Goal: Transaction & Acquisition: Purchase product/service

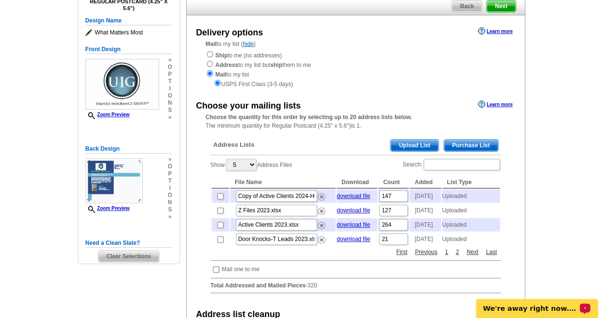
scroll to position [75, 0]
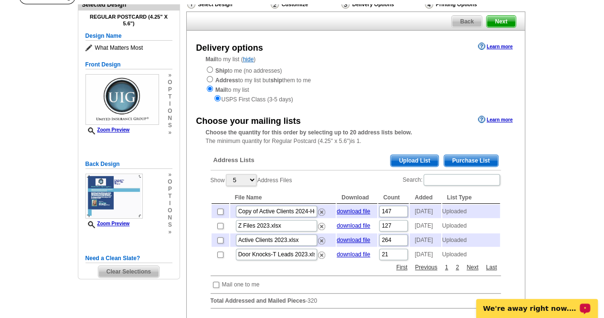
click at [420, 162] on span "Upload List" at bounding box center [414, 160] width 47 height 11
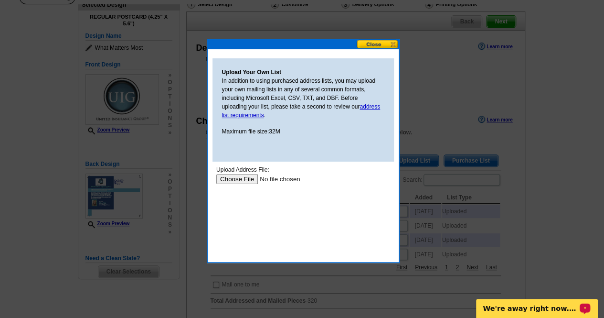
scroll to position [0, 0]
click at [239, 175] on input "file" at bounding box center [276, 178] width 121 height 10
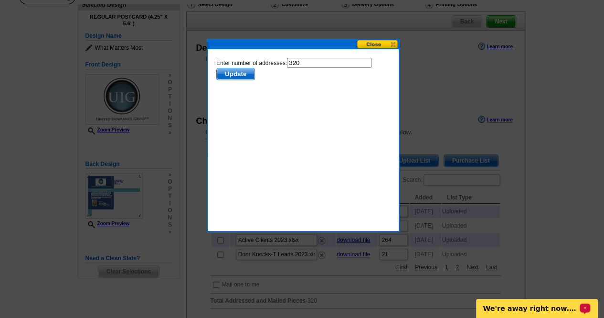
click at [240, 75] on span "Update" at bounding box center [235, 73] width 38 height 11
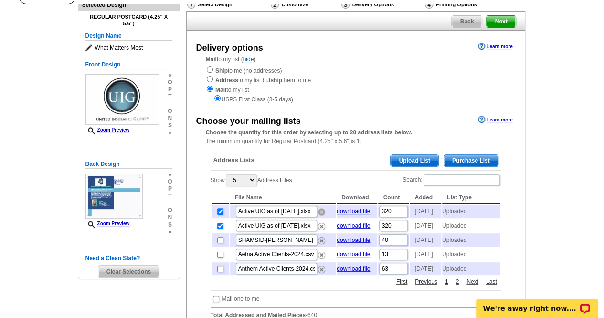
drag, startPoint x: 319, startPoint y: 216, endPoint x: 352, endPoint y: 44, distance: 175.1
click at [319, 215] on img at bounding box center [321, 211] width 7 height 7
click at [413, 162] on span "Upload List" at bounding box center [414, 160] width 47 height 11
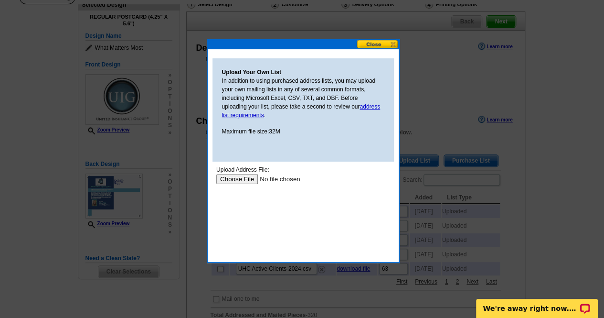
click at [236, 177] on input "file" at bounding box center [276, 178] width 121 height 10
click at [248, 182] on input "file" at bounding box center [276, 178] width 121 height 10
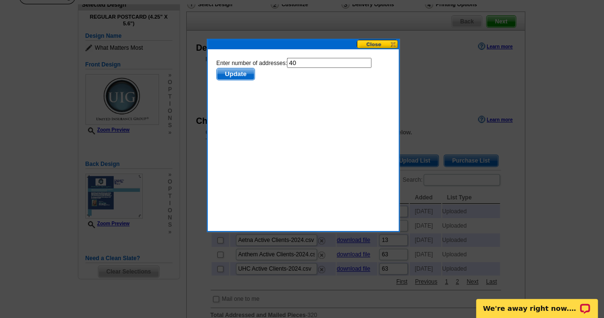
click at [240, 73] on span "Update" at bounding box center [235, 73] width 38 height 11
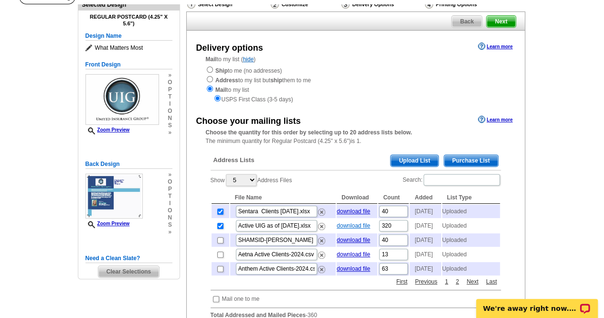
click at [366, 229] on link "download file" at bounding box center [353, 225] width 33 height 7
click at [321, 230] on img at bounding box center [321, 226] width 7 height 7
click at [413, 163] on span "Upload List" at bounding box center [414, 160] width 47 height 11
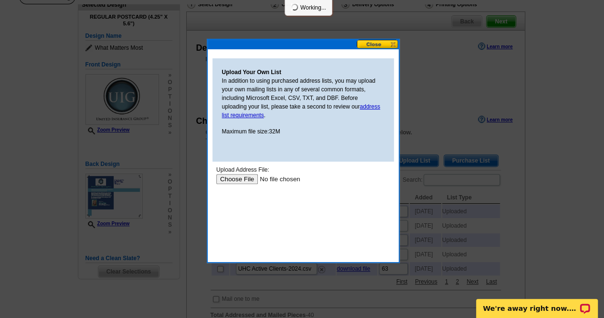
click at [240, 176] on input "file" at bounding box center [276, 178] width 121 height 10
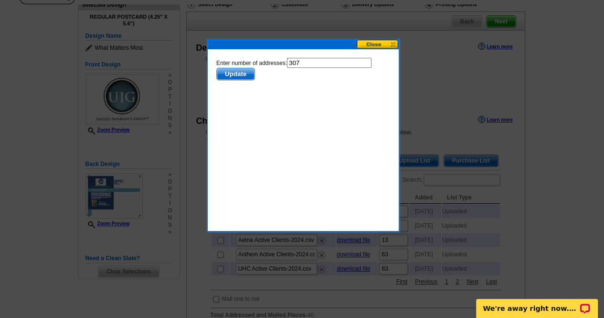
click at [231, 75] on span "Update" at bounding box center [235, 73] width 38 height 11
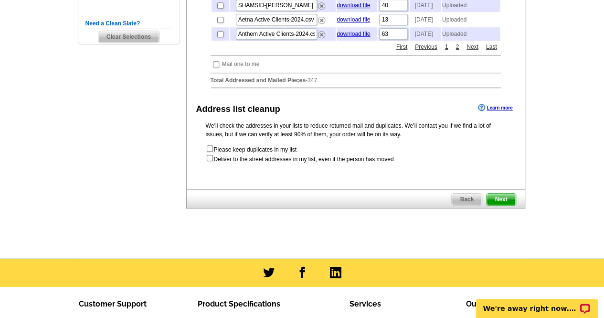
scroll to position [334, 0]
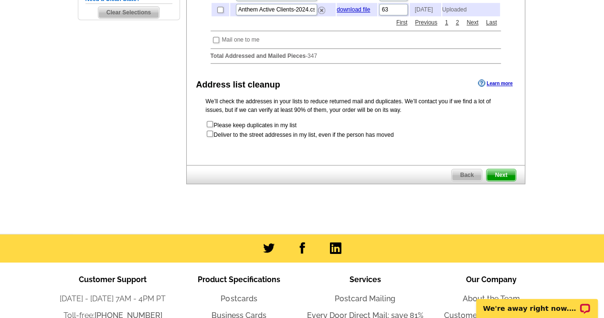
click at [504, 181] on span "Next" at bounding box center [501, 174] width 29 height 11
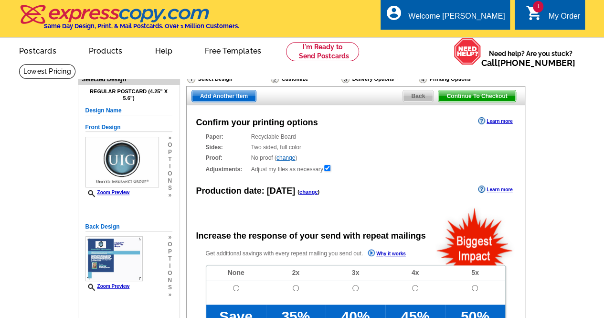
radio input "false"
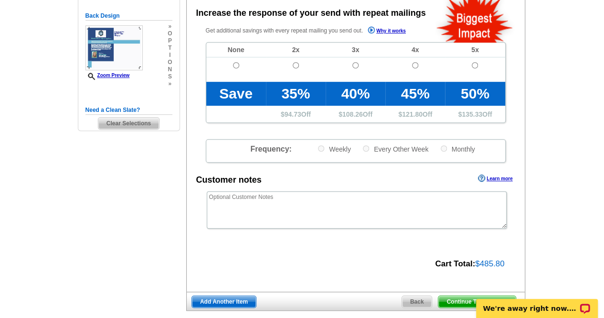
scroll to position [235, 0]
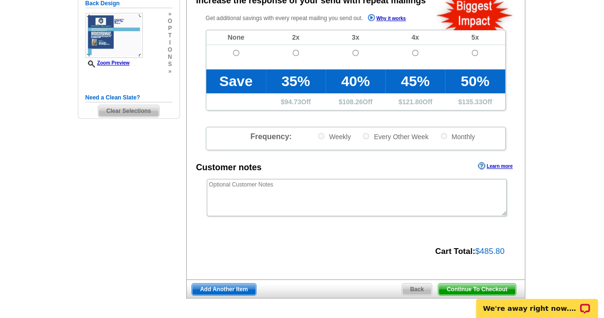
click at [492, 286] on span "Continue To Checkout" at bounding box center [477, 288] width 77 height 11
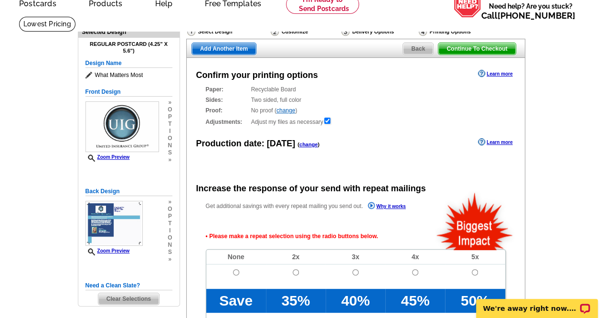
scroll to position [20, 0]
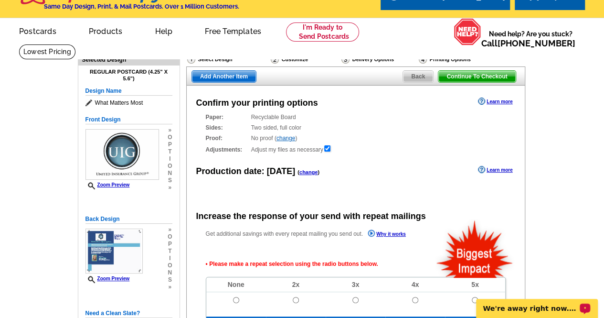
click at [541, 309] on p "We're away right now. Please check back later!" at bounding box center [531, 308] width 95 height 8
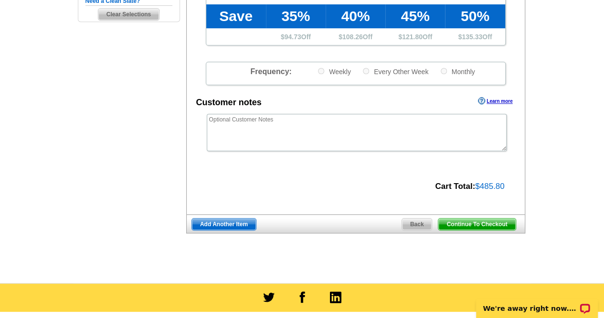
scroll to position [334, 0]
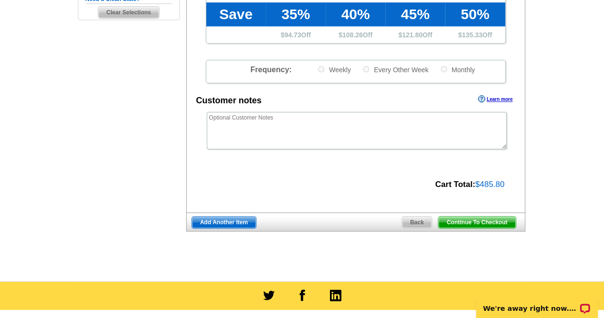
click at [478, 221] on span "Continue To Checkout" at bounding box center [477, 221] width 77 height 11
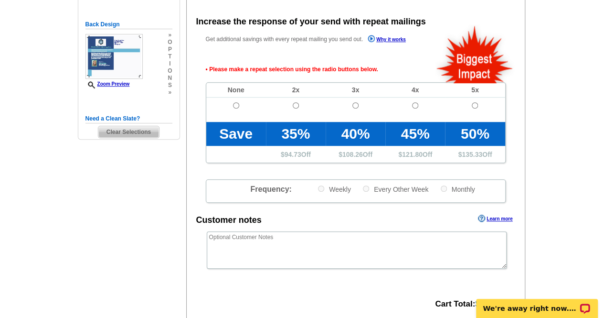
scroll to position [0, 0]
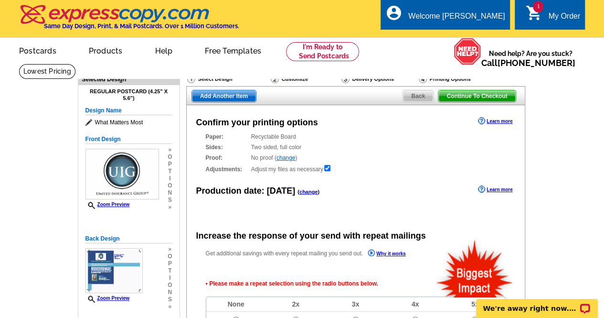
click at [498, 94] on span "Continue To Checkout" at bounding box center [477, 95] width 77 height 11
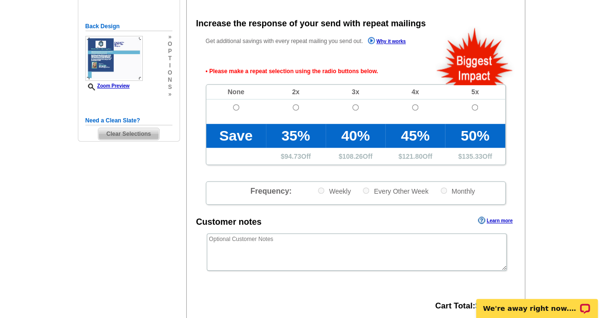
scroll to position [214, 0]
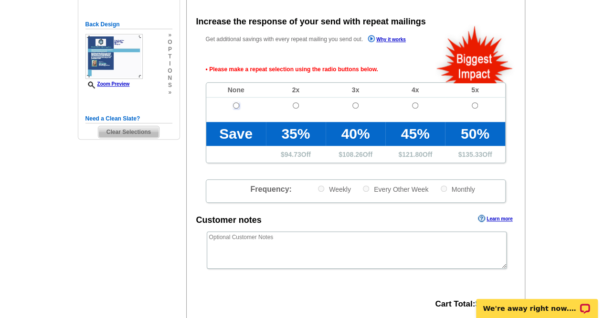
click at [233, 108] on input "radio" at bounding box center [236, 105] width 6 height 6
radio input "true"
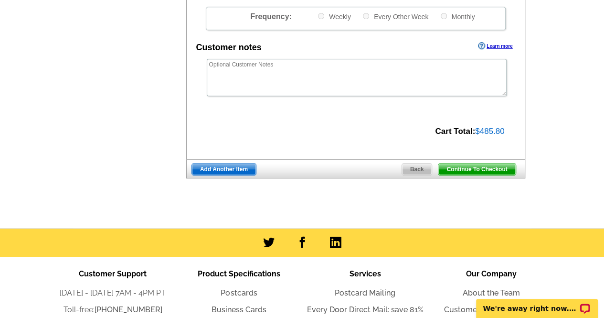
scroll to position [388, 0]
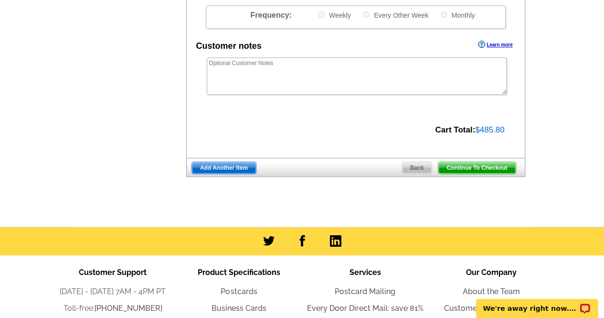
click at [484, 172] on span "Continue To Checkout" at bounding box center [477, 167] width 77 height 11
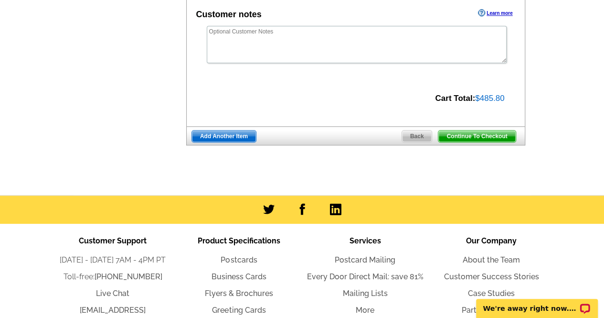
scroll to position [356, 0]
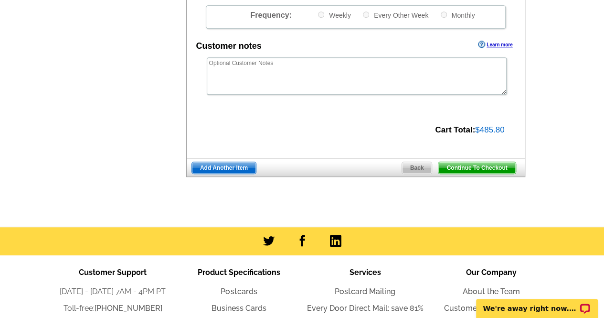
click at [484, 170] on span "Continue To Checkout" at bounding box center [477, 167] width 77 height 11
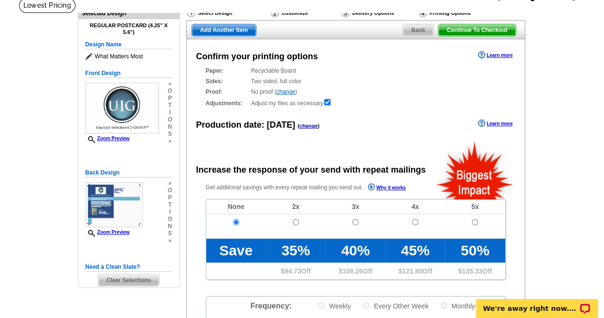
scroll to position [62, 0]
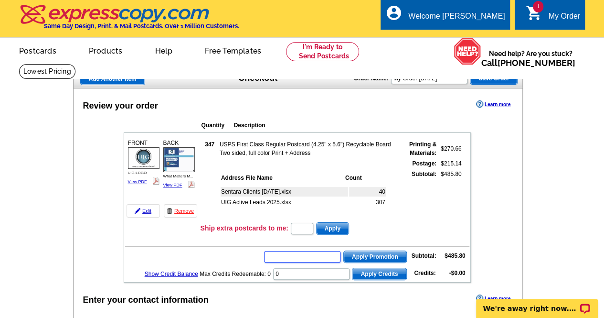
click at [305, 256] on input "text" at bounding box center [302, 256] width 76 height 11
paste input "PMUSA50"
type input "PMUSA50"
click at [377, 257] on span "Apply Promotion" at bounding box center [375, 256] width 63 height 11
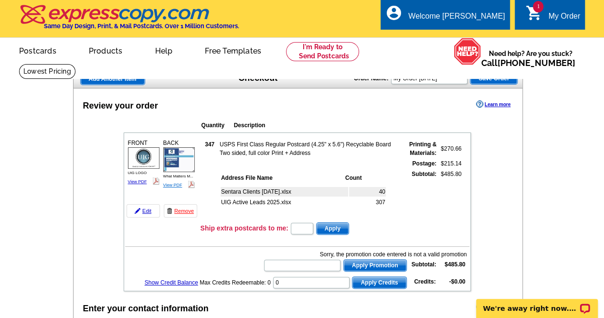
click at [175, 183] on link "View PDF" at bounding box center [172, 185] width 19 height 5
click at [195, 282] on link "Show Credit Balance" at bounding box center [172, 282] width 54 height 7
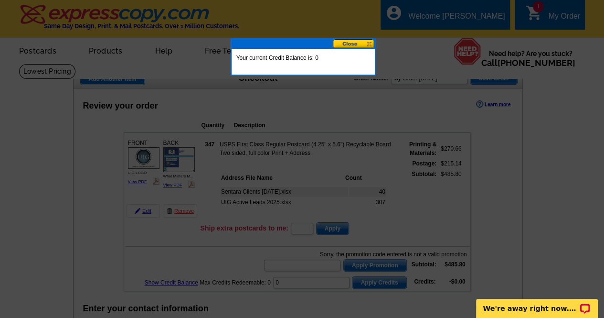
click at [352, 43] on button at bounding box center [354, 43] width 42 height 9
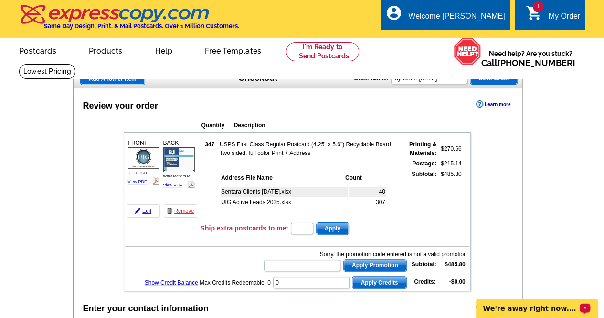
click at [576, 306] on p "We're away right now. Please check back later!" at bounding box center [531, 308] width 95 height 8
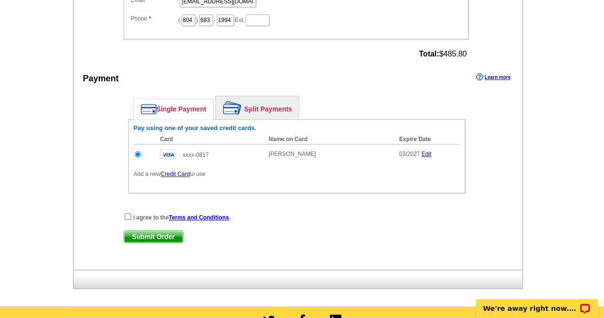
scroll to position [388, 0]
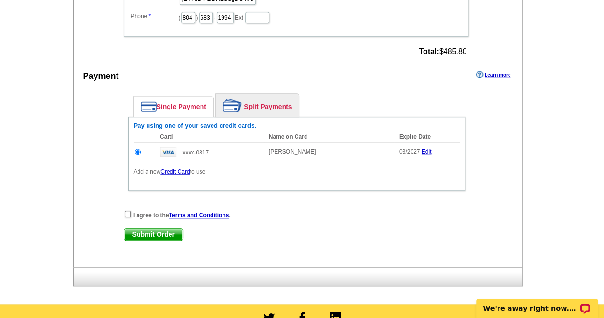
click at [186, 169] on link "Credit Card" at bounding box center [175, 171] width 29 height 7
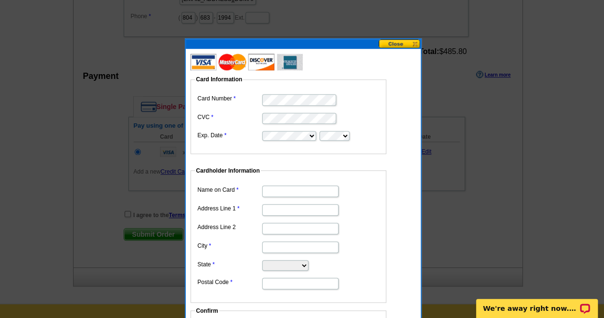
type input "[PERSON_NAME]"
click at [308, 211] on input "Address Line 1" at bounding box center [300, 209] width 76 height 11
type input "7313 Towchester Dr"
type input "Chesterfield"
select select "VA"
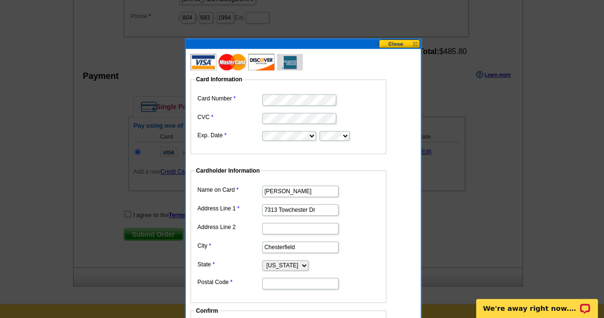
type input "23832"
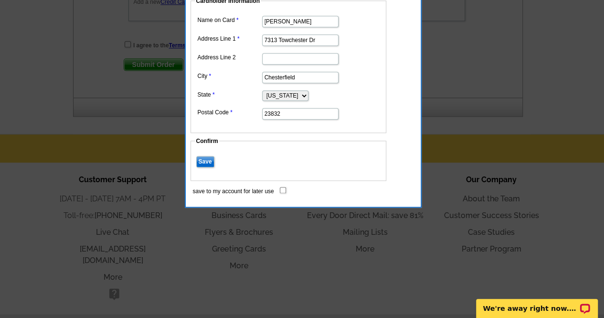
scroll to position [572, 0]
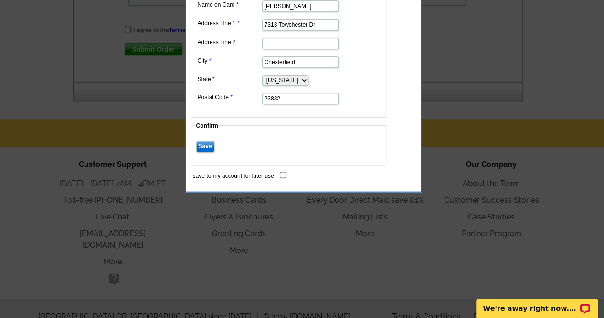
click at [202, 142] on input "Save" at bounding box center [205, 145] width 18 height 11
click at [284, 172] on input "save to my account for later use" at bounding box center [283, 175] width 6 height 6
checkbox input "true"
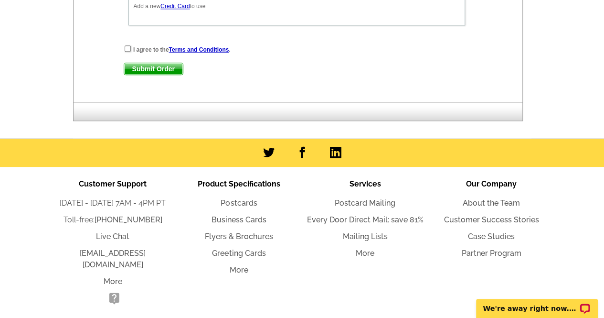
scroll to position [372, 0]
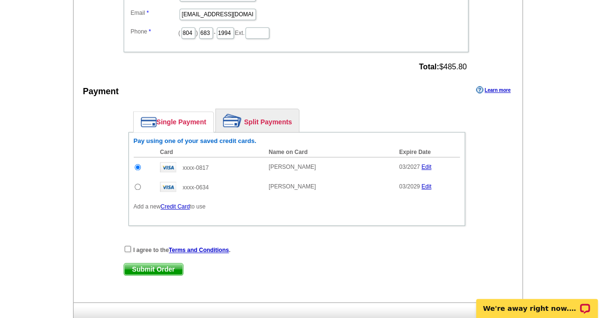
click at [140, 185] on input "radio" at bounding box center [138, 186] width 6 height 6
radio input "true"
click at [430, 166] on link "Edit" at bounding box center [427, 166] width 10 height 7
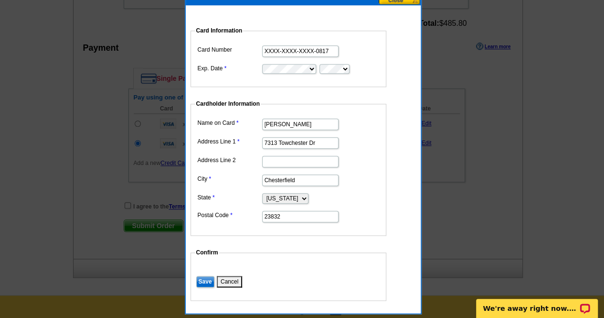
scroll to position [414, 0]
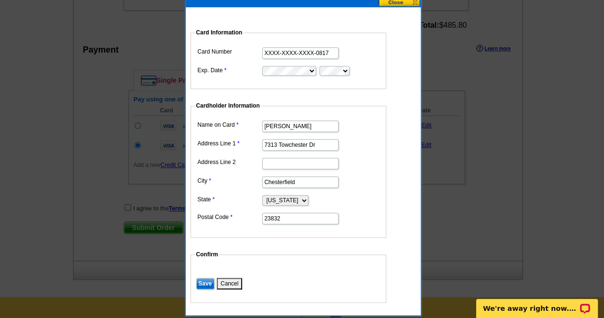
click at [434, 162] on dd "Cardholder Information Name on Card Taheerah Shamsid-Deen Address Line 1 7313 T…" at bounding box center [318, 169] width 254 height 136
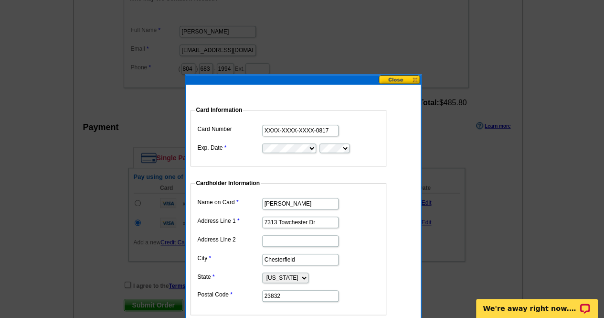
scroll to position [324, 0]
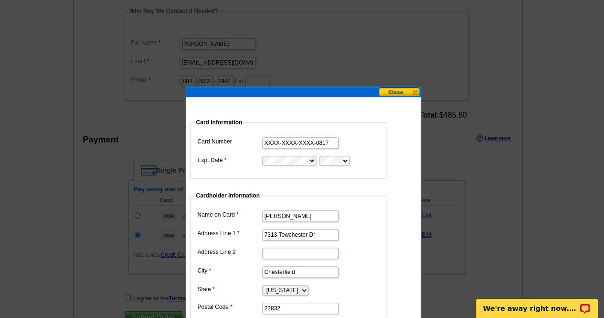
click at [399, 90] on button at bounding box center [400, 91] width 42 height 9
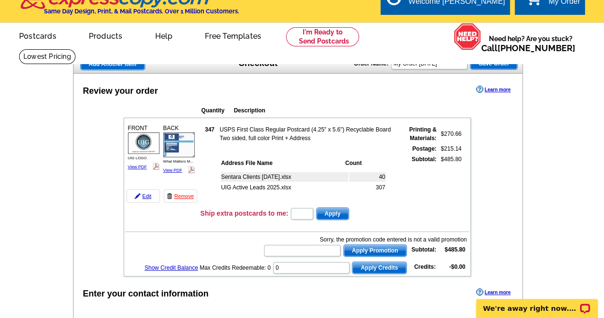
scroll to position [0, 0]
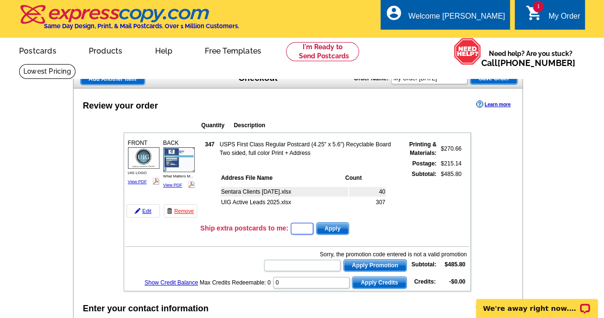
click at [302, 231] on input "text" at bounding box center [302, 228] width 22 height 11
type input "45AVAILABLE"
click at [338, 233] on span "Apply" at bounding box center [333, 228] width 32 height 11
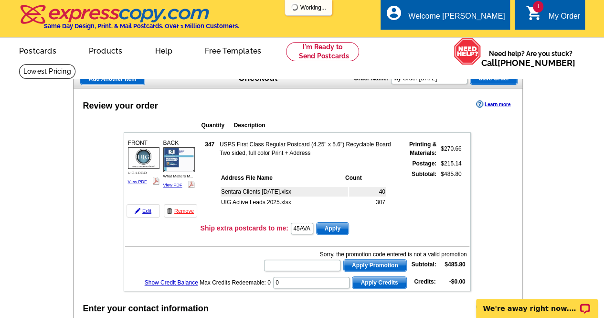
click at [334, 228] on span "Apply" at bounding box center [333, 228] width 32 height 11
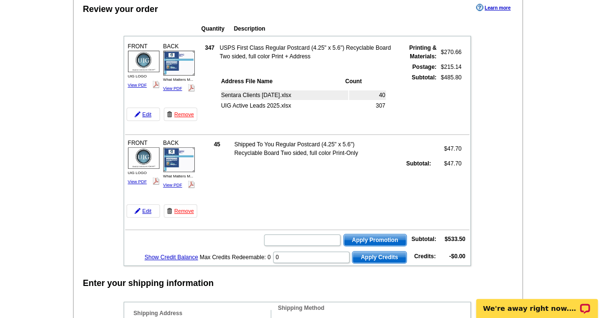
scroll to position [97, 0]
click at [296, 242] on input "text" at bounding box center [302, 239] width 76 height 11
click at [180, 210] on link "Remove" at bounding box center [180, 210] width 33 height 13
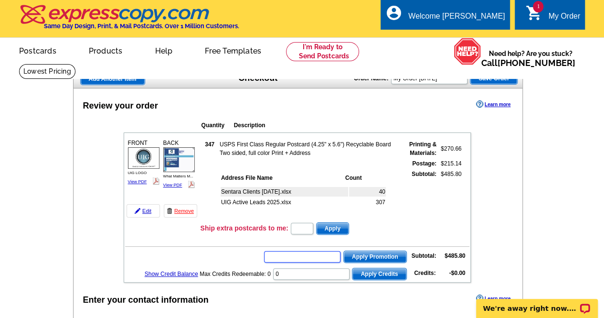
click at [320, 256] on input "text" at bounding box center [302, 256] width 76 height 11
type input "45available"
click at [380, 262] on span "Apply Promotion" at bounding box center [375, 256] width 63 height 11
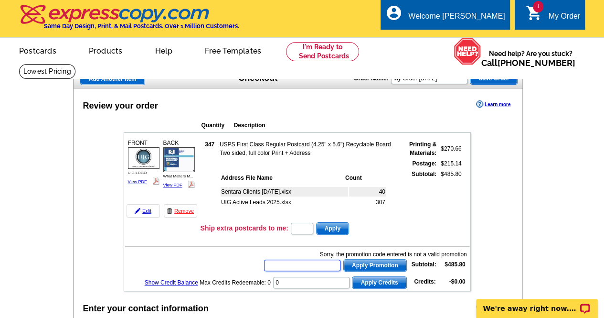
click at [279, 264] on input "text" at bounding box center [302, 264] width 76 height 11
type input "BHHS13T"
click at [375, 265] on span "Apply Promotion" at bounding box center [375, 264] width 63 height 11
click at [307, 263] on input "text" at bounding box center [302, 264] width 76 height 11
type input "ECHP11"
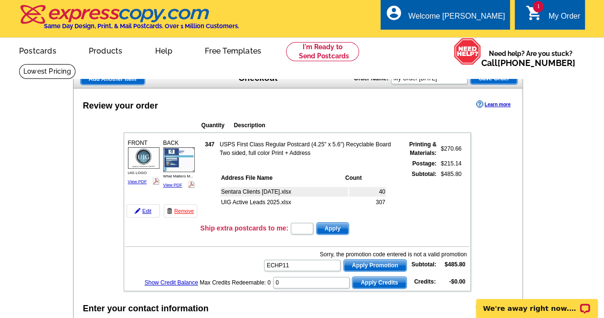
click at [374, 266] on span "Apply Promotion" at bounding box center [375, 264] width 63 height 11
click at [75, 64] on link at bounding box center [47, 71] width 56 height 15
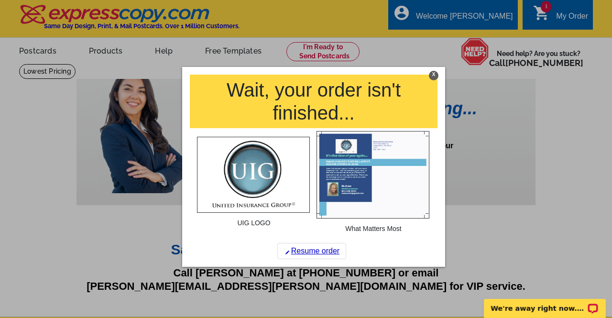
click at [433, 75] on div "X" at bounding box center [434, 75] width 10 height 10
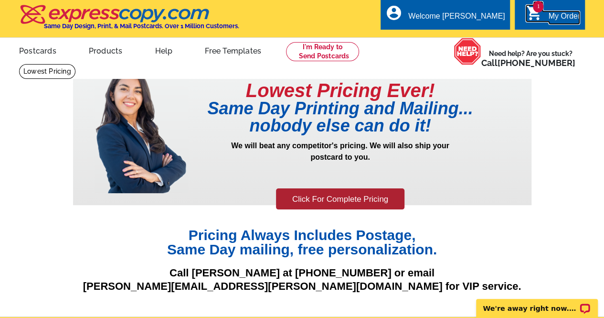
click at [557, 14] on div "My Order" at bounding box center [565, 18] width 32 height 13
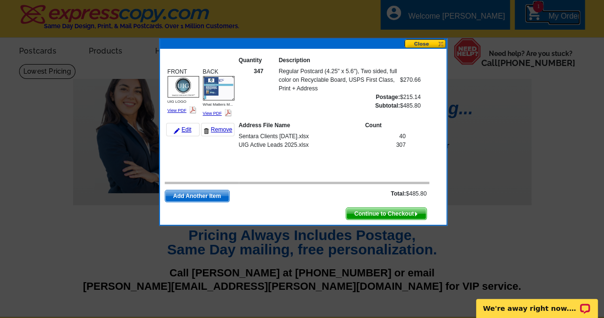
click at [430, 45] on button at bounding box center [426, 43] width 42 height 9
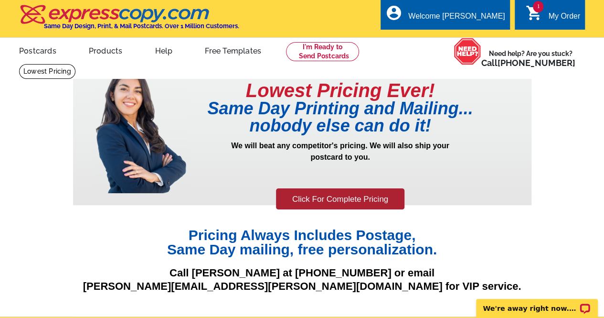
click at [538, 23] on div "1 shopping_cart My Order" at bounding box center [550, 15] width 70 height 30
click at [559, 14] on div "My Order" at bounding box center [565, 18] width 32 height 13
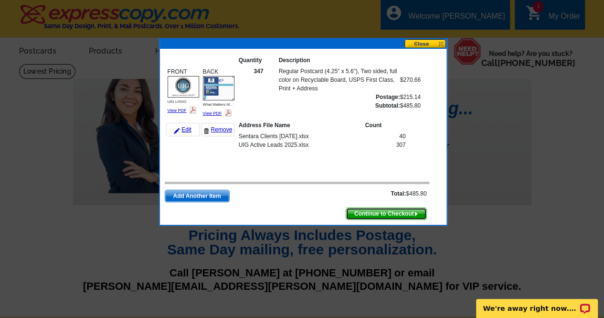
click at [371, 212] on span "Continue to Checkout" at bounding box center [386, 213] width 80 height 11
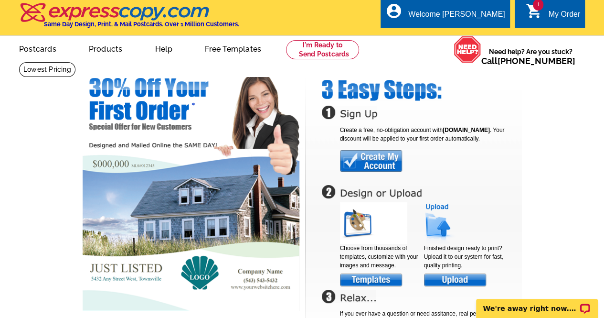
scroll to position [2, 0]
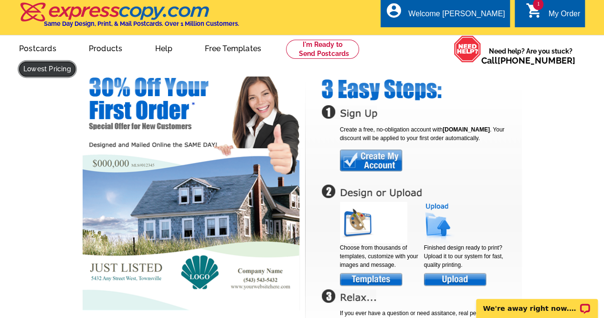
click at [75, 62] on link at bounding box center [47, 69] width 56 height 15
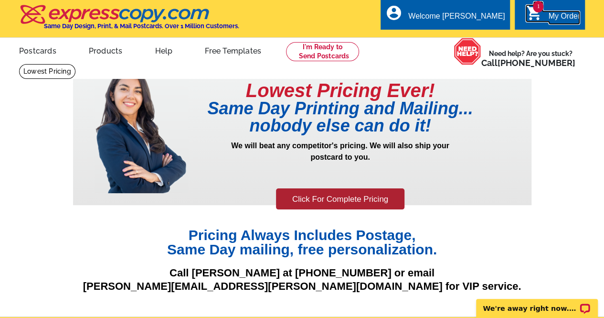
click at [570, 23] on div "My Order" at bounding box center [565, 18] width 32 height 13
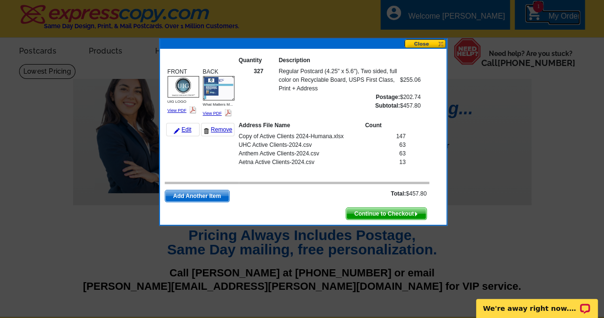
click at [429, 45] on button at bounding box center [426, 43] width 42 height 9
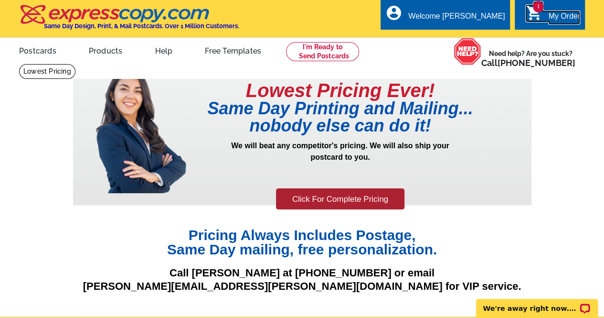
click at [549, 14] on div "My Order" at bounding box center [565, 18] width 32 height 13
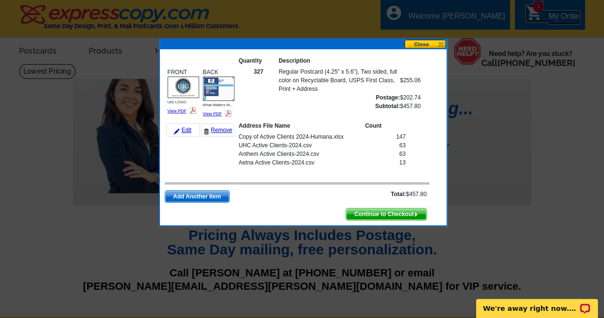
scroll to position [4, 0]
click at [214, 125] on link "Remove" at bounding box center [217, 129] width 33 height 13
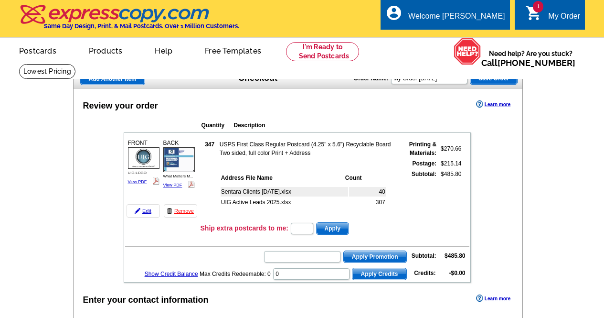
scroll to position [97, 0]
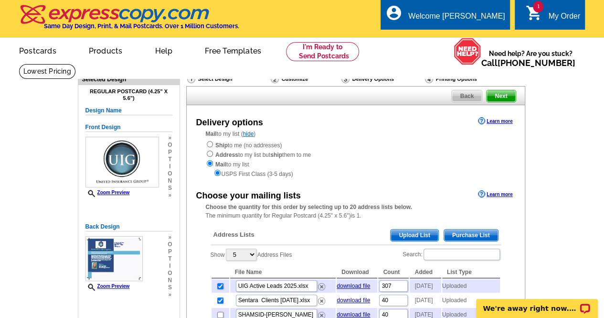
click at [227, 79] on div "Select Design" at bounding box center [228, 80] width 84 height 12
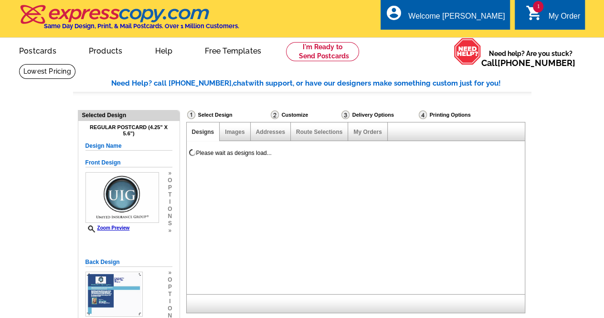
select select "785"
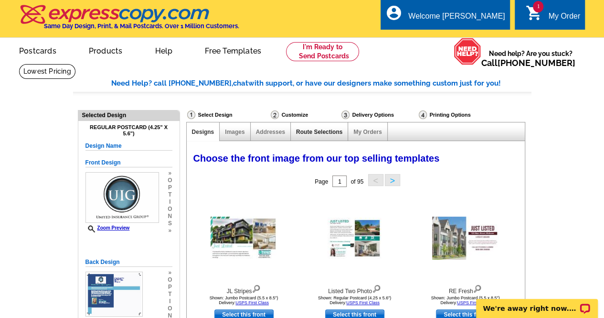
click at [322, 134] on link "Route Selections" at bounding box center [319, 132] width 46 height 7
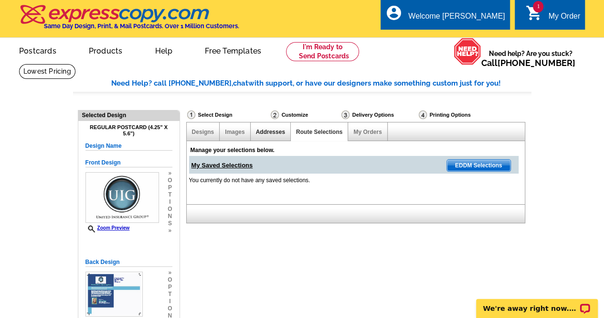
click at [266, 133] on link "Addresses" at bounding box center [270, 132] width 29 height 7
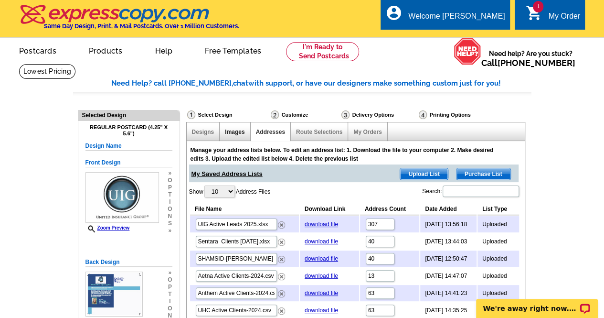
click at [233, 134] on link "Images" at bounding box center [235, 132] width 20 height 7
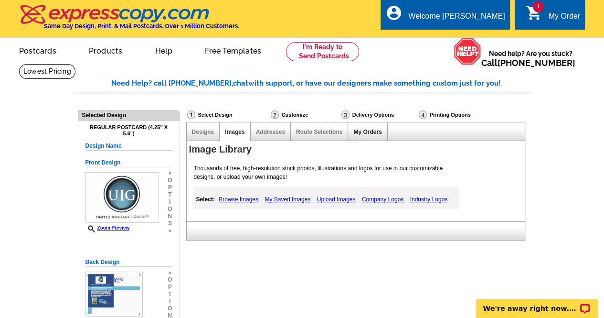
click at [370, 134] on link "My Orders" at bounding box center [368, 132] width 28 height 7
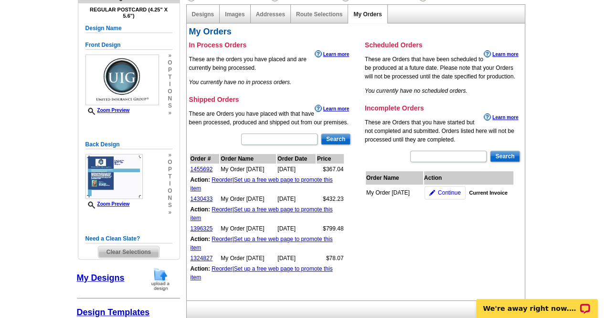
scroll to position [118, 0]
click at [204, 166] on link "1455692" at bounding box center [202, 169] width 22 height 7
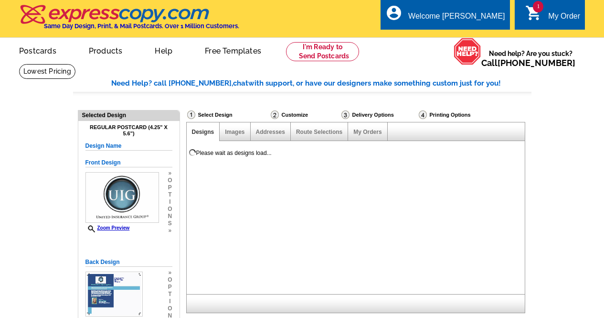
select select
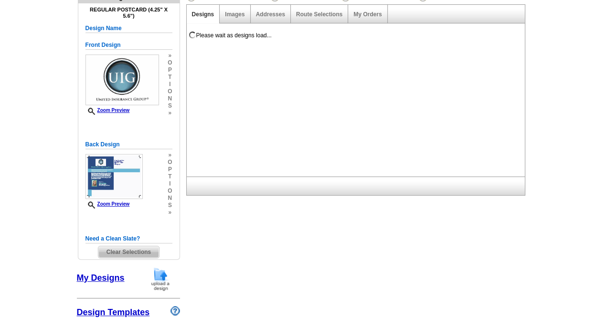
select select "785"
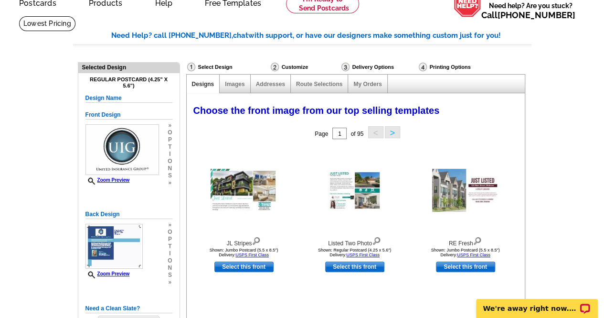
scroll to position [0, 0]
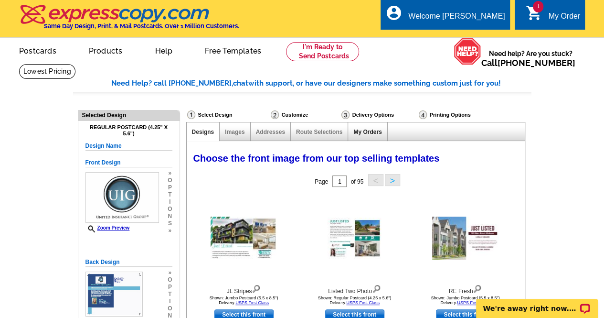
click at [372, 129] on link "My Orders" at bounding box center [368, 132] width 28 height 7
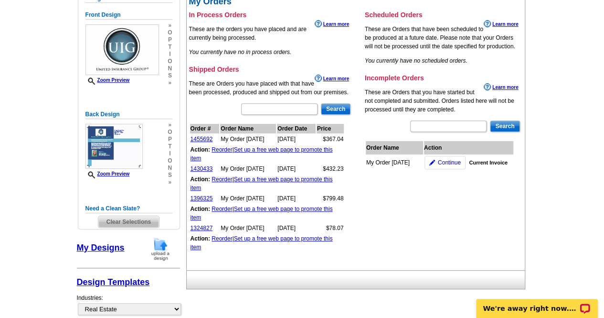
scroll to position [148, 0]
click at [253, 150] on link "Set up a free web page to promote this item" at bounding box center [262, 153] width 142 height 15
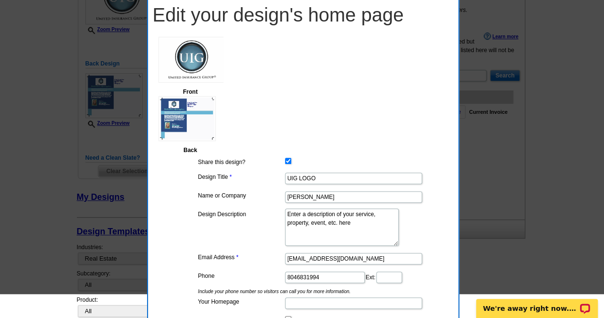
scroll to position [172, 0]
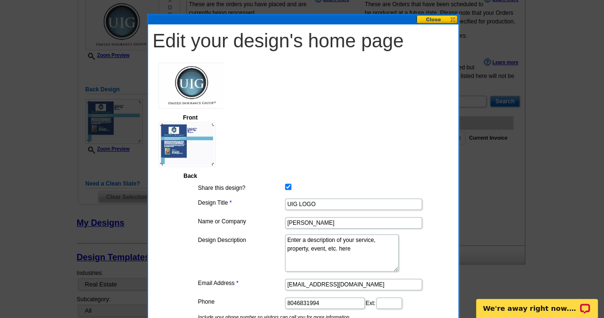
click at [439, 19] on button at bounding box center [438, 19] width 42 height 9
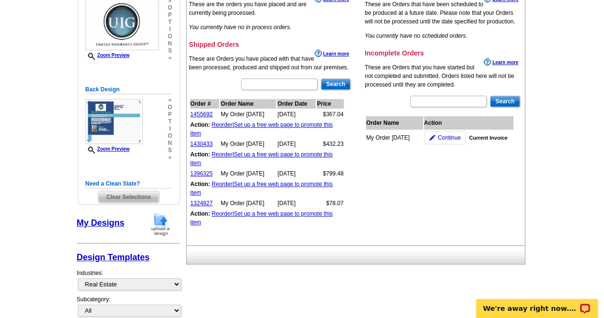
click at [221, 126] on link "Reorder" at bounding box center [222, 124] width 21 height 7
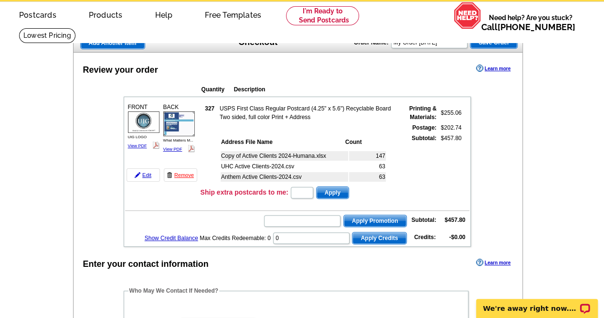
scroll to position [32, 0]
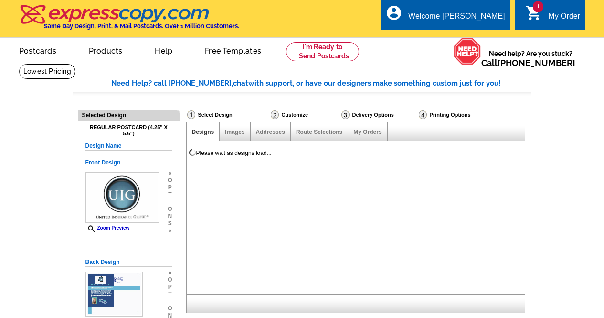
select select
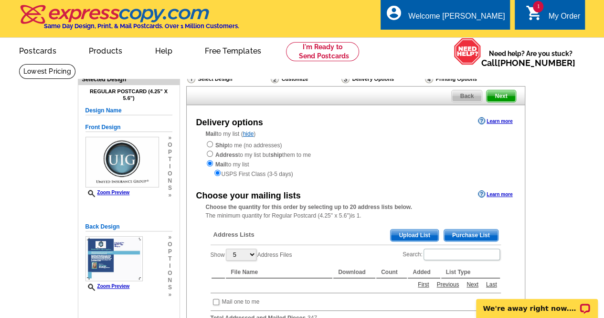
scroll to position [1, 0]
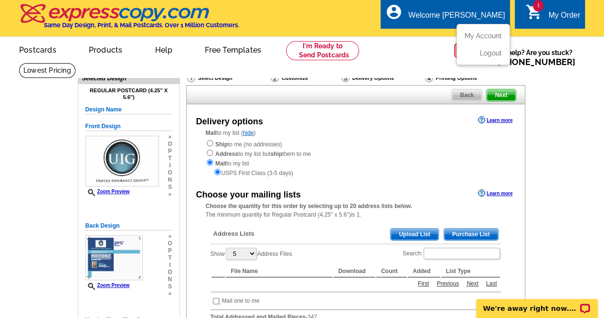
click at [477, 5] on div "account_circle Welcome [PERSON_NAME] My Account Logout" at bounding box center [445, 14] width 129 height 30
click at [486, 37] on link "My Account" at bounding box center [481, 36] width 41 height 9
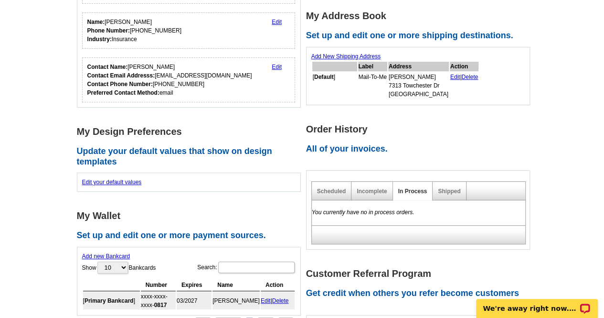
scroll to position [154, 0]
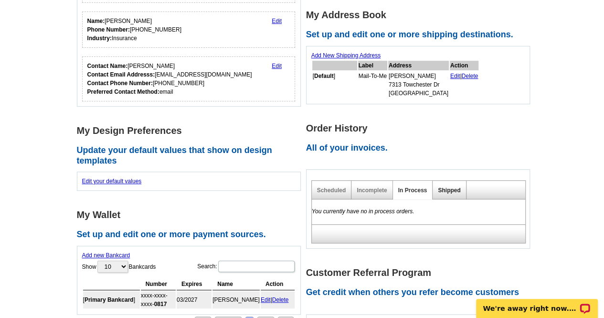
click at [442, 187] on link "Shipped" at bounding box center [449, 190] width 22 height 7
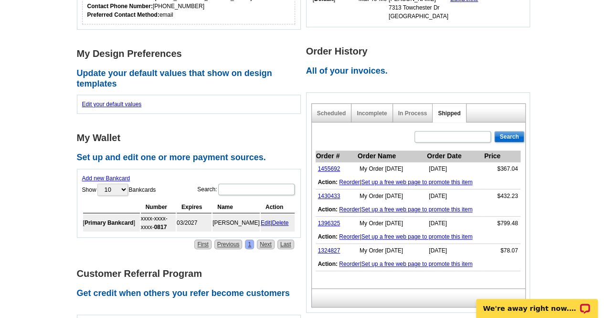
scroll to position [232, 0]
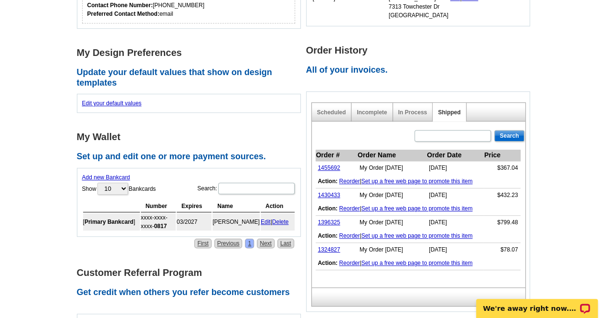
click at [339, 232] on link "Reorder" at bounding box center [349, 235] width 21 height 7
click at [332, 219] on link "1396325" at bounding box center [329, 222] width 22 height 7
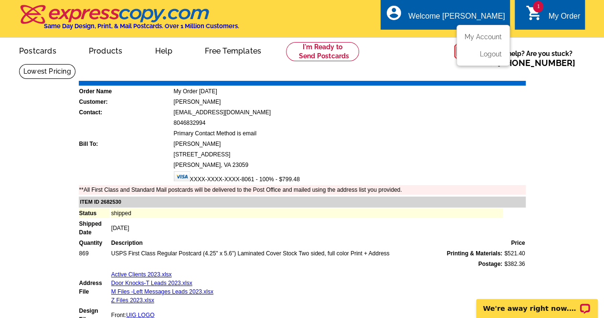
click at [458, 17] on div "Welcome [PERSON_NAME]" at bounding box center [457, 18] width 97 height 13
click at [440, 76] on link "Download Invoice" at bounding box center [441, 74] width 68 height 8
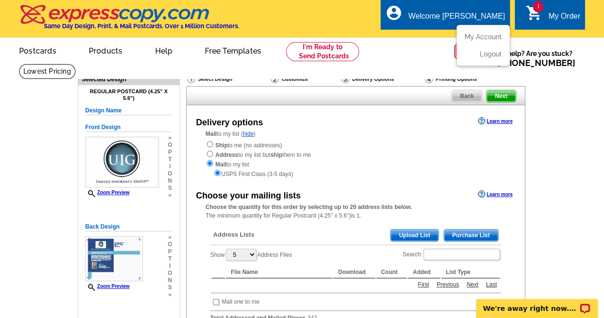
click at [473, 14] on div "Welcome [PERSON_NAME]" at bounding box center [457, 18] width 97 height 13
click at [489, 39] on link "My Account" at bounding box center [481, 36] width 41 height 9
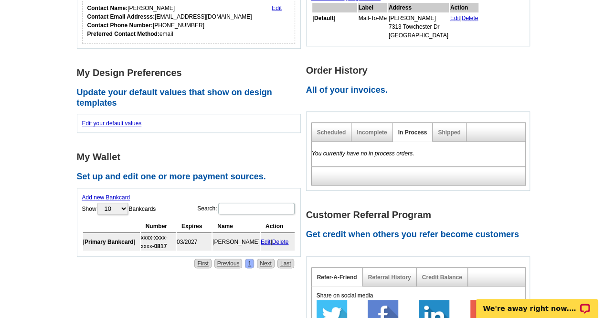
scroll to position [218, 0]
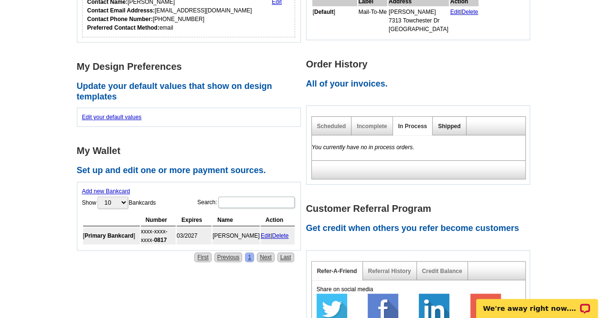
click at [457, 126] on link "Shipped" at bounding box center [449, 126] width 22 height 7
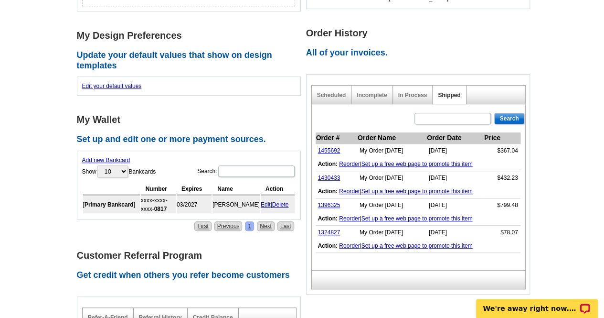
scroll to position [249, 0]
click at [332, 150] on link "1455692" at bounding box center [329, 150] width 22 height 7
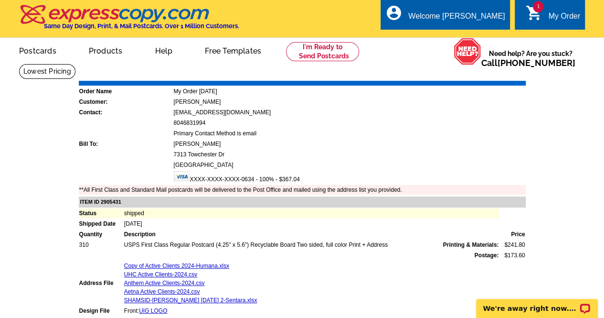
click at [502, 77] on link "Print Invoice" at bounding box center [502, 74] width 50 height 8
click at [334, 54] on link at bounding box center [322, 51] width 73 height 19
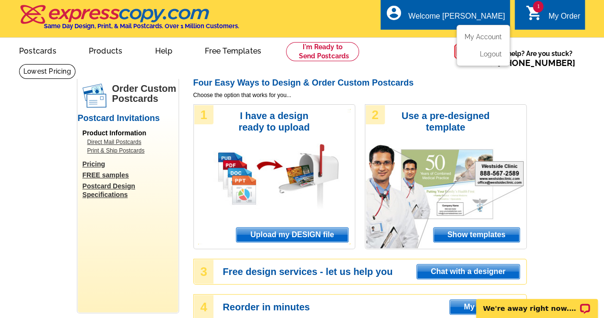
click at [452, 19] on div "Welcome [PERSON_NAME]" at bounding box center [457, 18] width 97 height 13
click at [561, 4] on div "1 shopping_cart My Order" at bounding box center [550, 15] width 70 height 30
click at [557, 25] on div "My Order" at bounding box center [565, 18] width 32 height 13
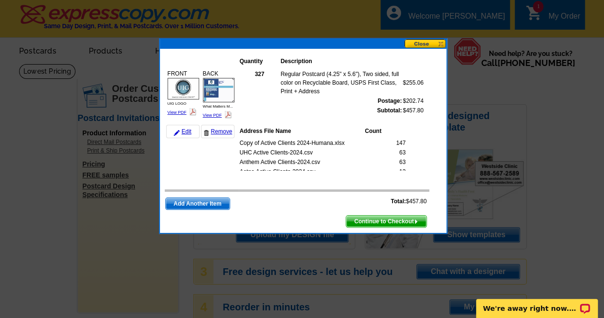
click at [433, 45] on button at bounding box center [426, 43] width 42 height 9
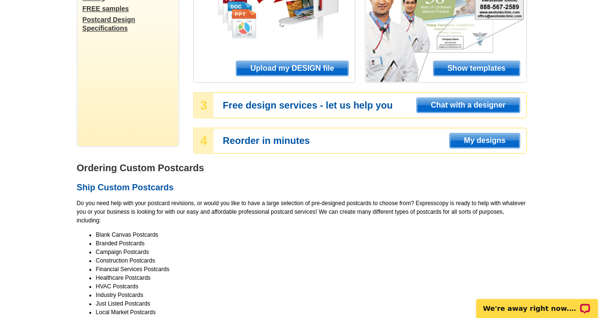
scroll to position [165, 0]
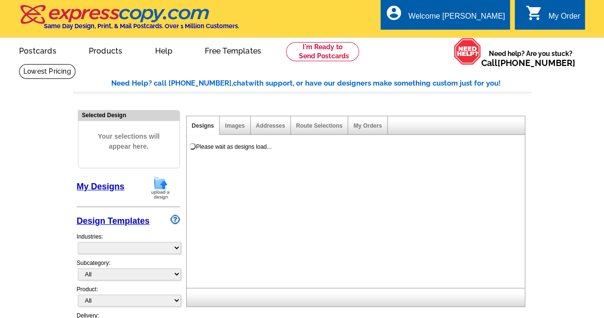
select select "785"
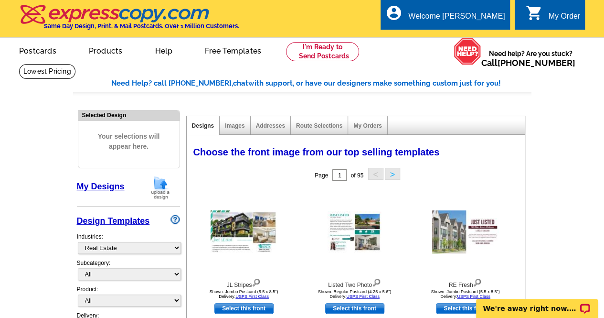
click at [566, 23] on div "My Order" at bounding box center [565, 18] width 32 height 13
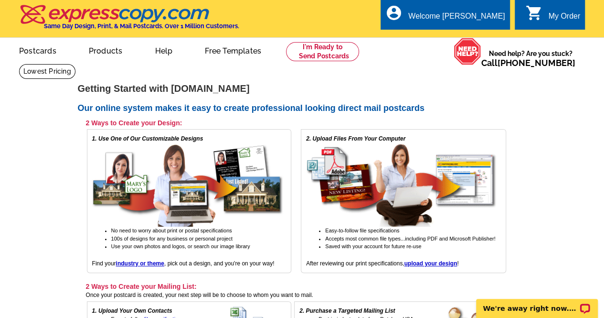
click at [543, 14] on link "0 shopping_cart My Order" at bounding box center [553, 17] width 55 height 12
click at [470, 17] on div "Welcome [PERSON_NAME]" at bounding box center [457, 18] width 97 height 13
click at [483, 33] on link "My Account" at bounding box center [481, 36] width 41 height 9
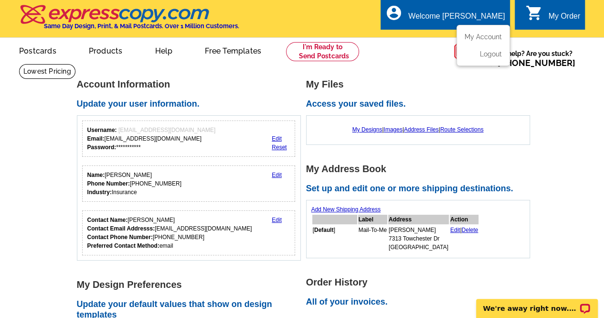
click at [473, 21] on div "Welcome [PERSON_NAME]" at bounding box center [457, 18] width 97 height 13
click at [490, 35] on link "My Account" at bounding box center [481, 36] width 41 height 9
click at [489, 39] on link "My Account" at bounding box center [481, 36] width 41 height 9
click at [481, 20] on div "Welcome [PERSON_NAME]" at bounding box center [457, 18] width 97 height 13
click at [486, 36] on link "My Account" at bounding box center [481, 36] width 41 height 9
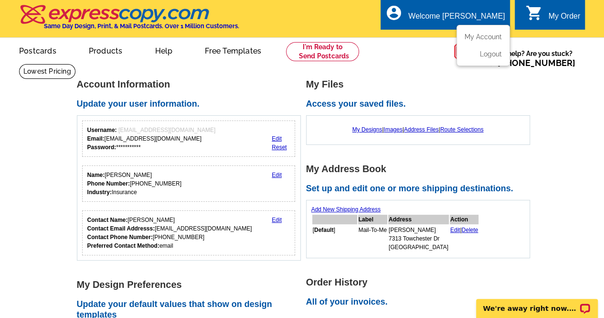
click at [484, 21] on div "Welcome [PERSON_NAME]" at bounding box center [457, 18] width 97 height 13
click at [489, 36] on link "My Account" at bounding box center [481, 36] width 41 height 9
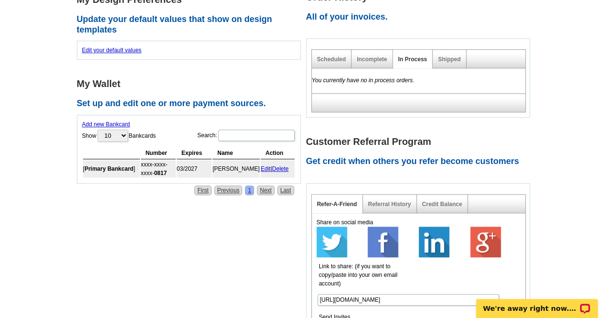
scroll to position [285, 0]
click at [374, 58] on link "Incomplete" at bounding box center [372, 59] width 30 height 7
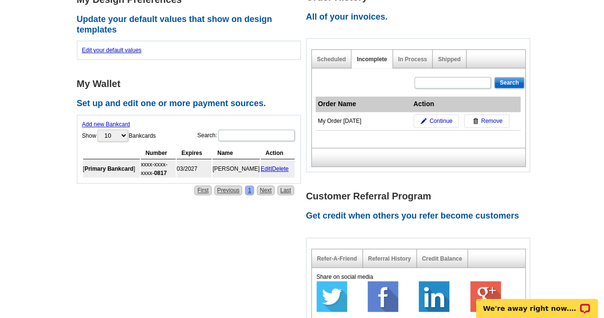
click at [355, 123] on div "My Order [DATE]" at bounding box center [363, 121] width 91 height 9
click at [347, 124] on div "My Order [DATE]" at bounding box center [363, 121] width 91 height 9
click at [449, 121] on span "Continue" at bounding box center [441, 121] width 23 height 9
click at [442, 120] on span "Continue" at bounding box center [441, 121] width 23 height 9
click at [448, 118] on span "Continue" at bounding box center [441, 121] width 23 height 9
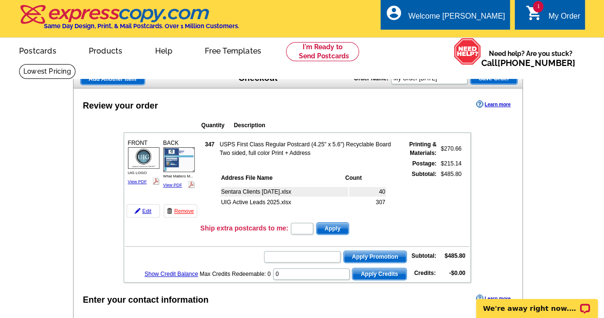
click at [507, 76] on span "Save Order" at bounding box center [494, 78] width 47 height 11
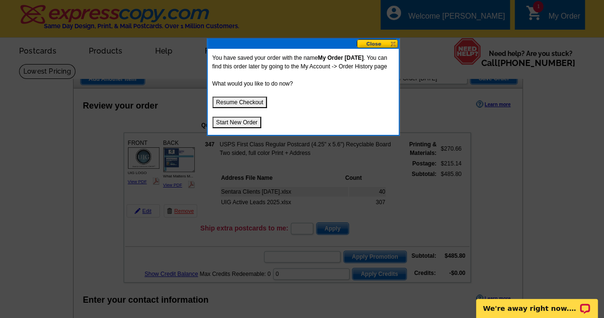
click at [378, 44] on button at bounding box center [378, 43] width 42 height 9
